Goal: Information Seeking & Learning: Learn about a topic

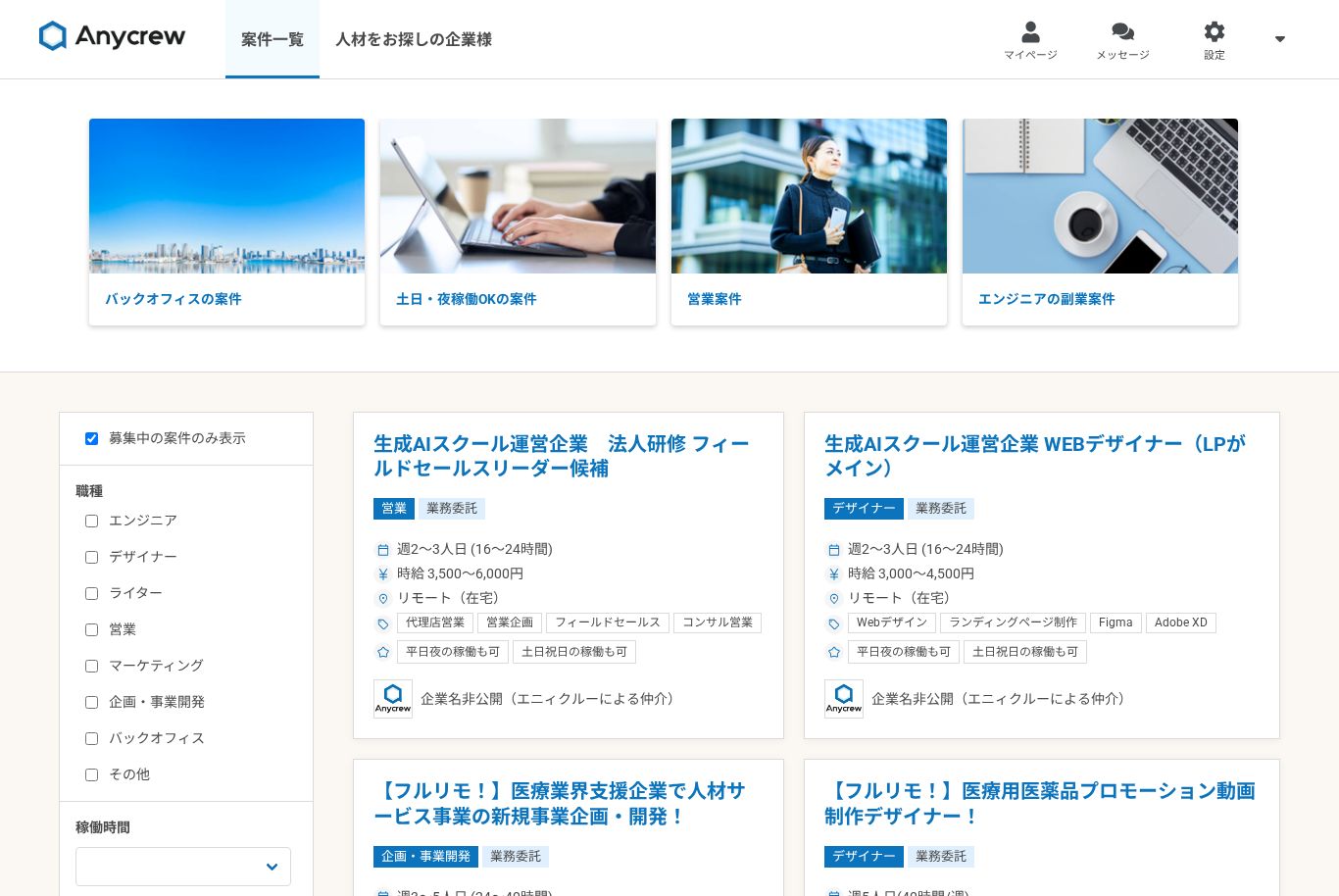
click at [251, 40] on link "案件一覧" at bounding box center [273, 39] width 95 height 79
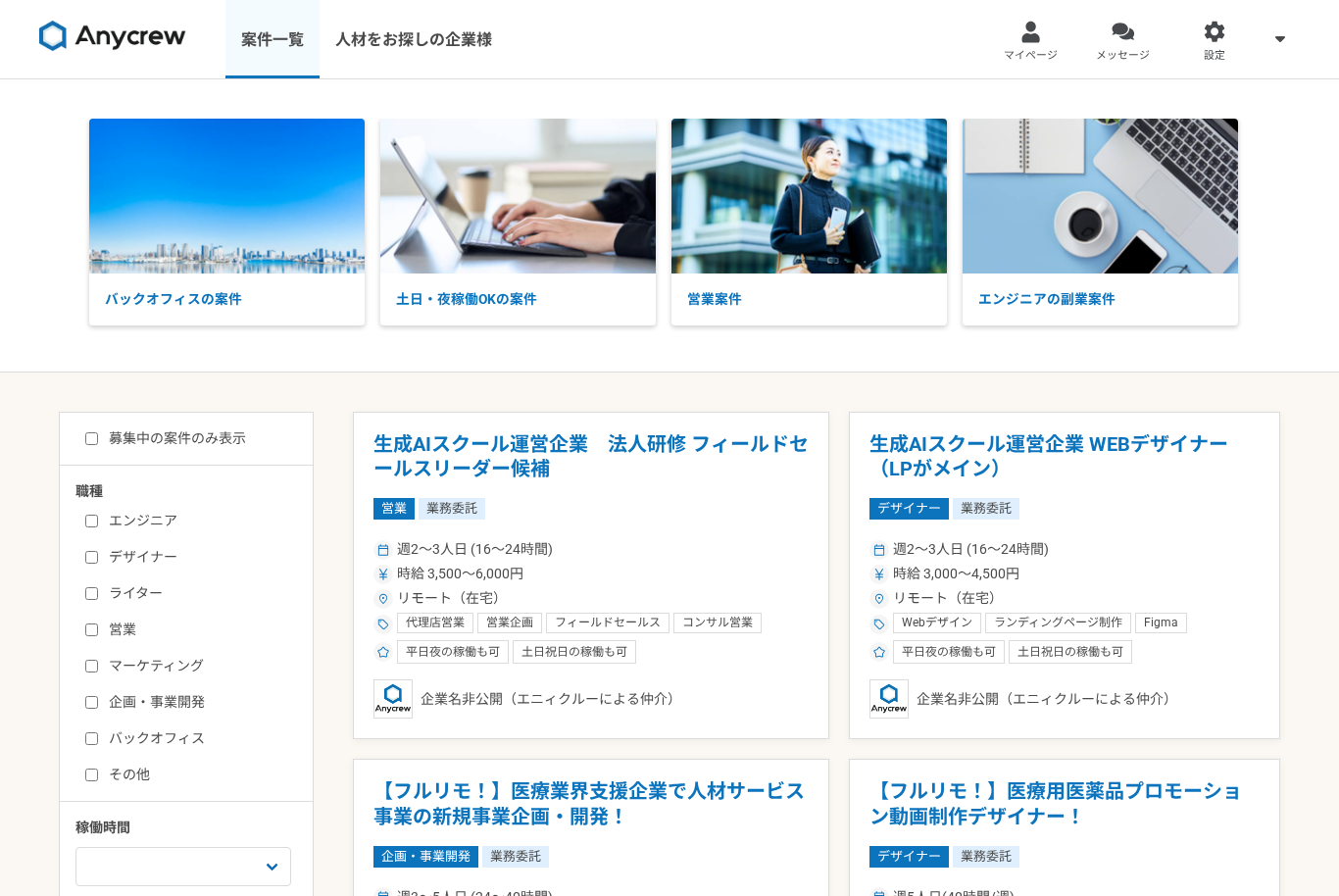
click at [94, 439] on input "募集中の案件のみ表示" at bounding box center [92, 438] width 13 height 13
checkbox input "true"
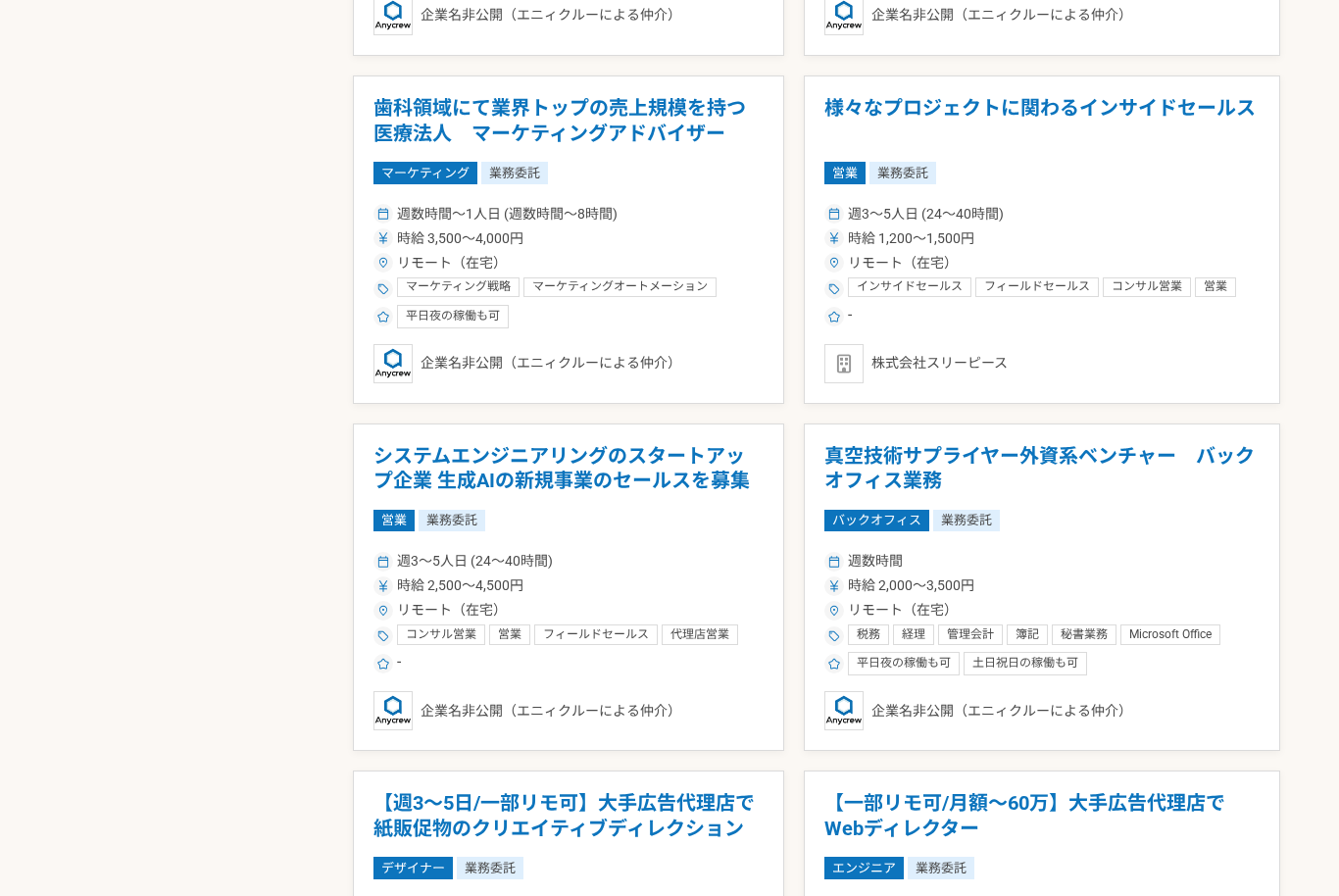
scroll to position [3154, 0]
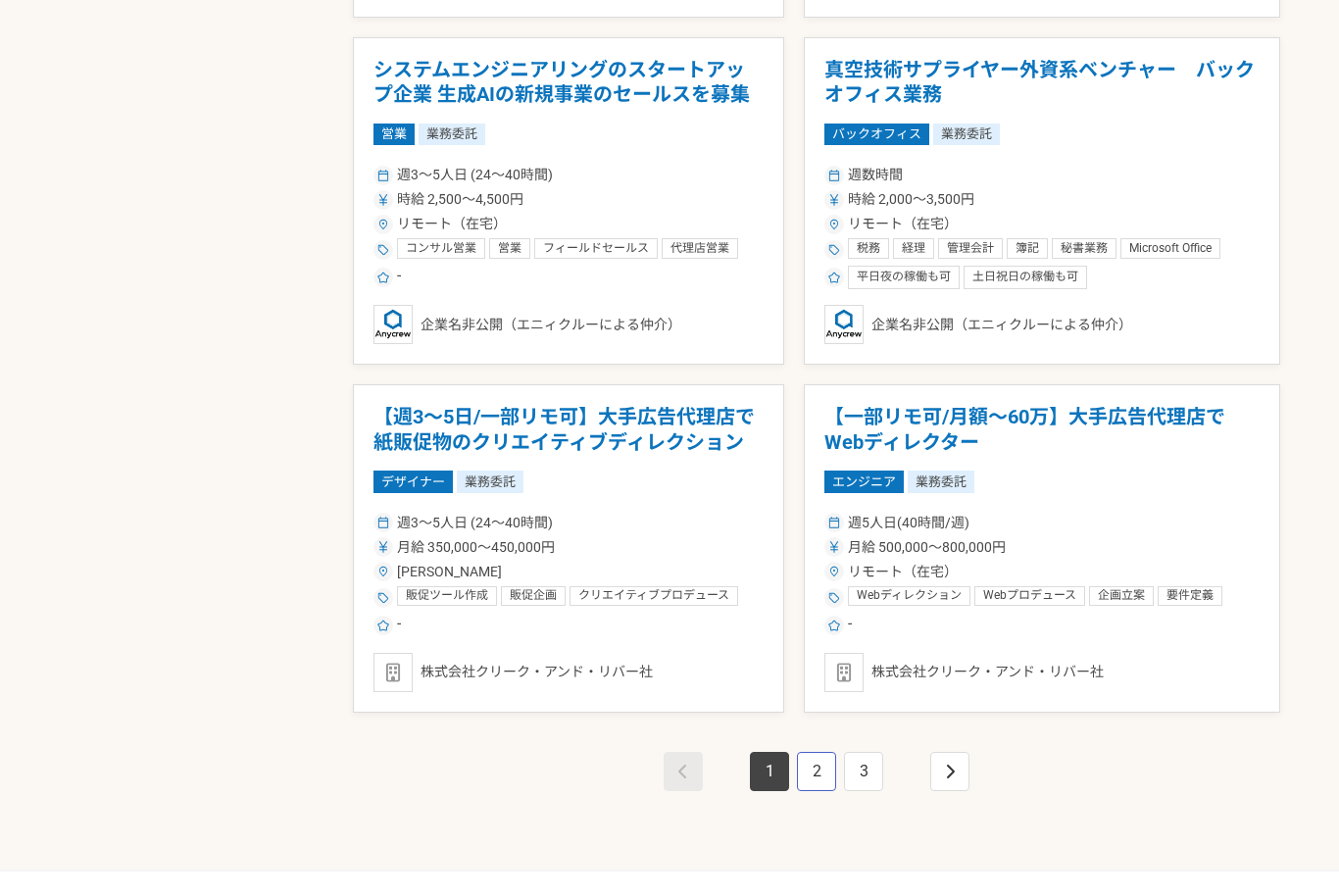
click at [823, 777] on link "2" at bounding box center [816, 772] width 39 height 39
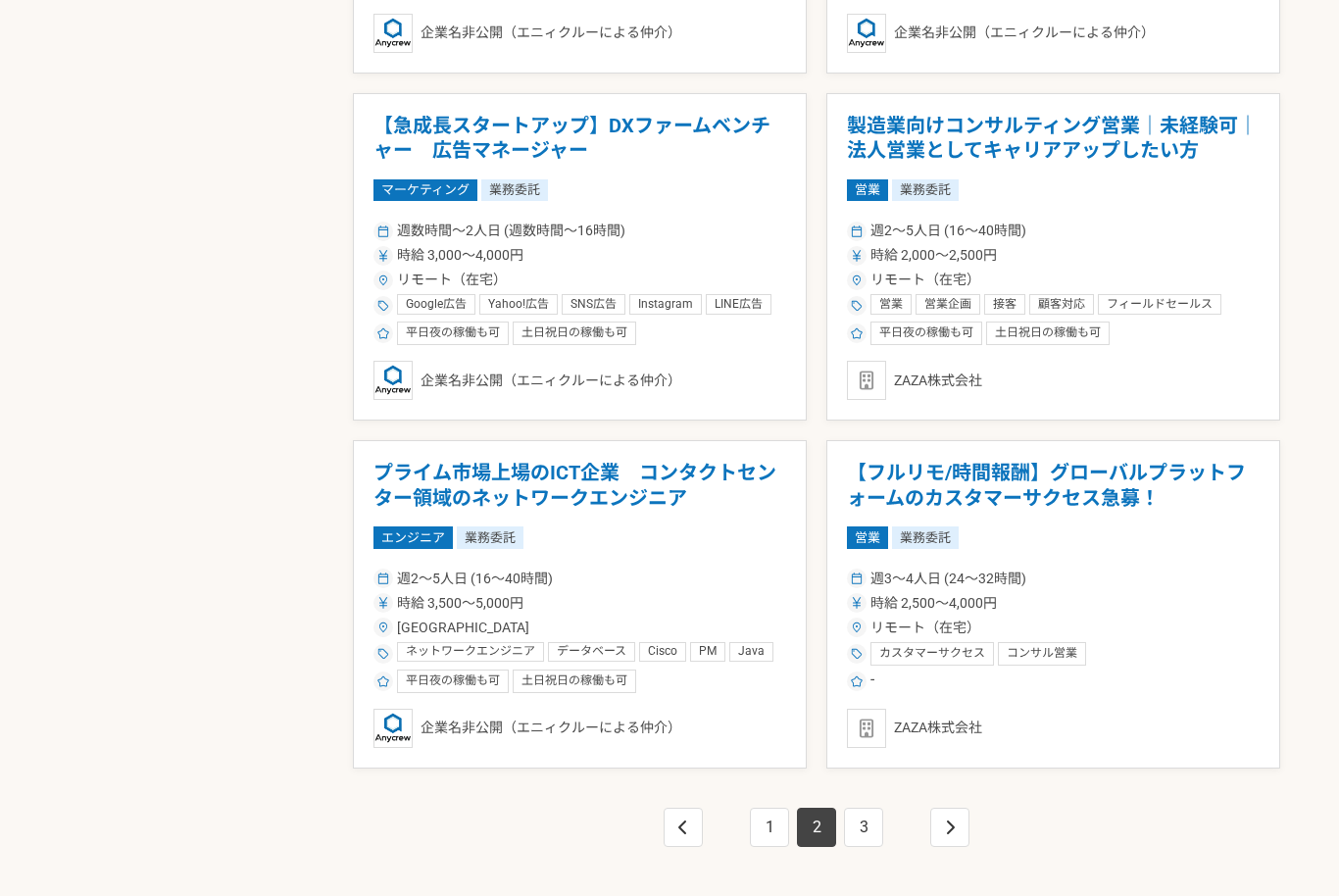
scroll to position [3108, 0]
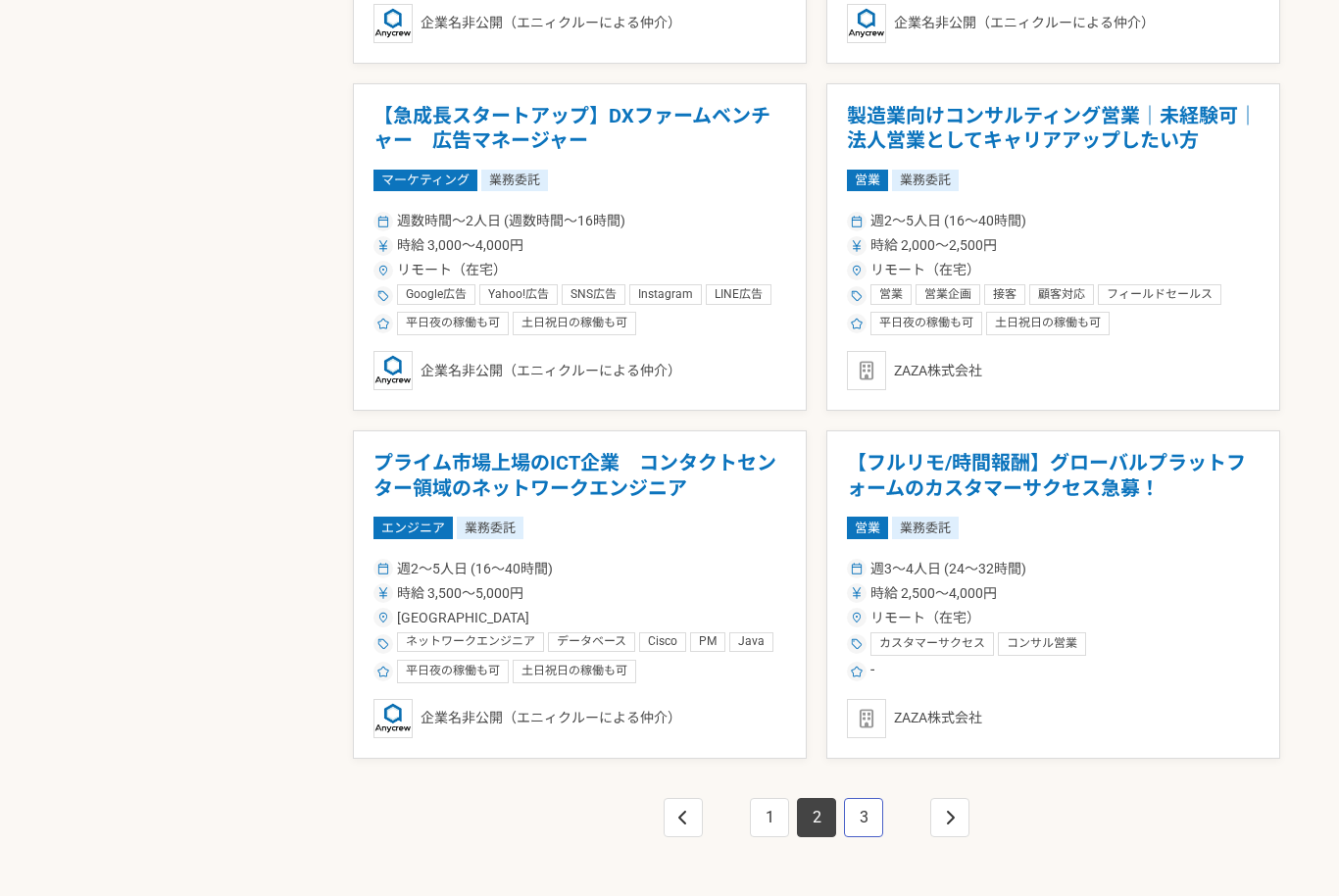
click at [864, 821] on link "3" at bounding box center [863, 817] width 39 height 39
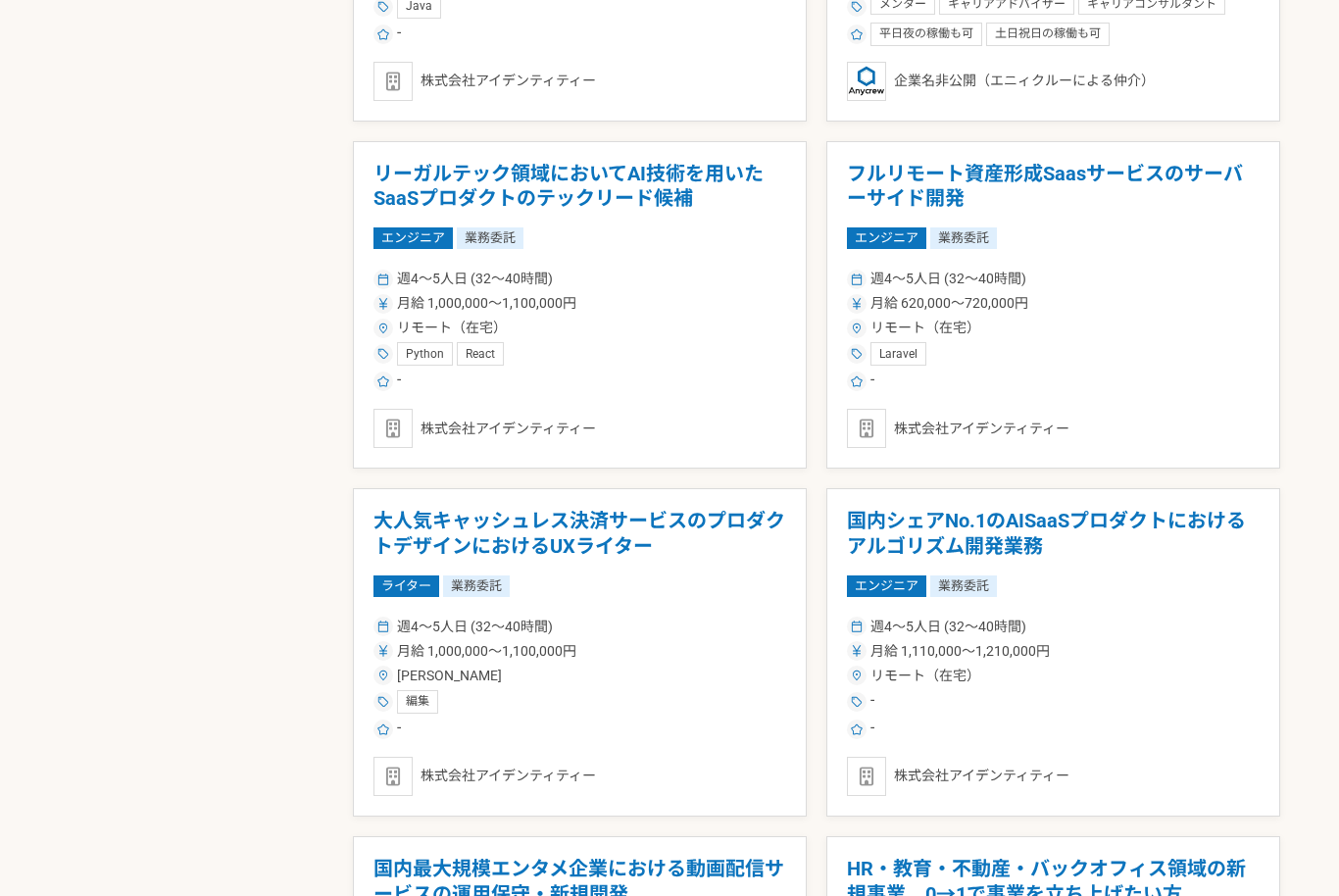
scroll to position [1990, 0]
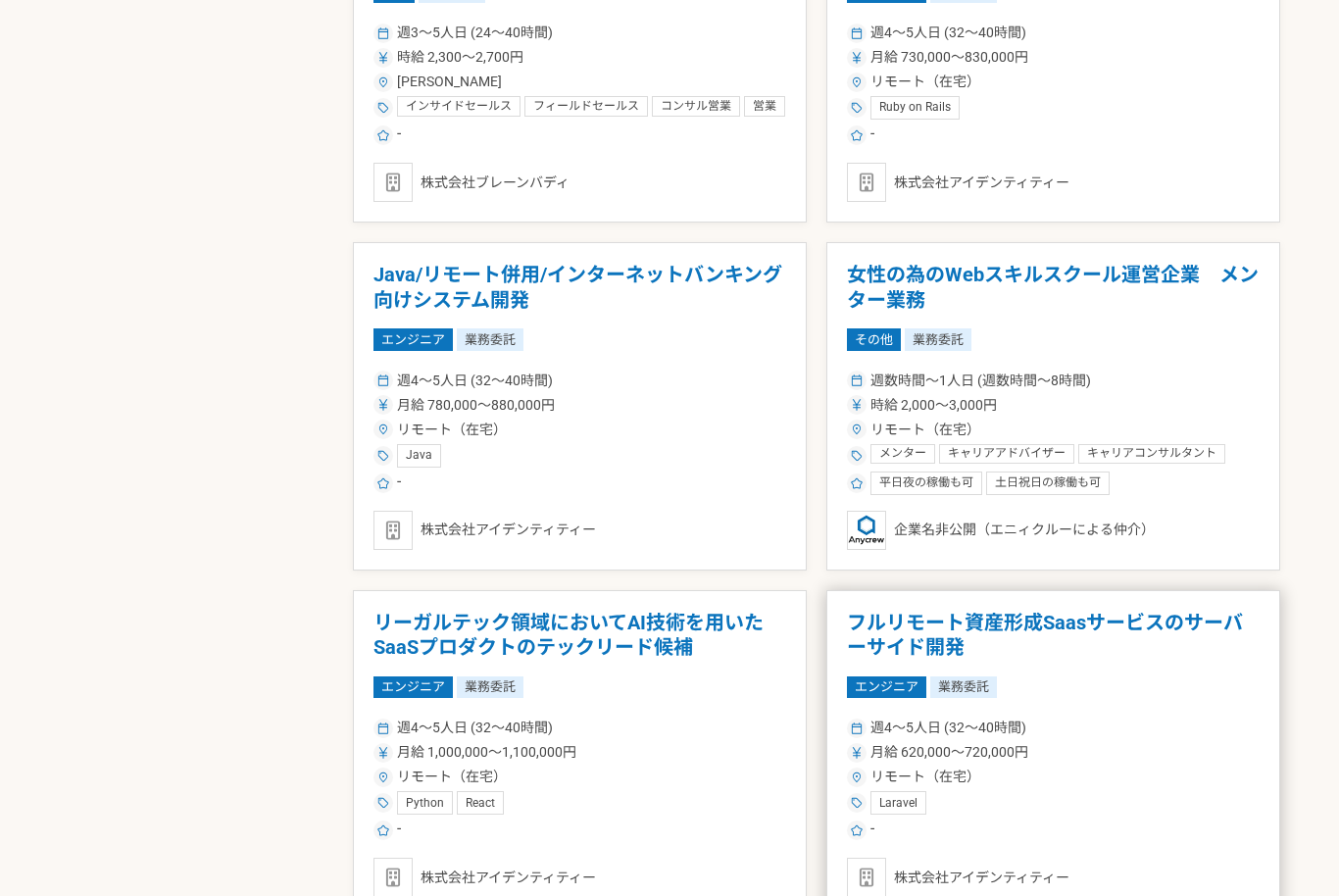
click at [955, 617] on h1 "フルリモート資産形成Saasサービスのサーバーサイド開発" at bounding box center [1052, 635] width 413 height 50
